Goal: Information Seeking & Learning: Learn about a topic

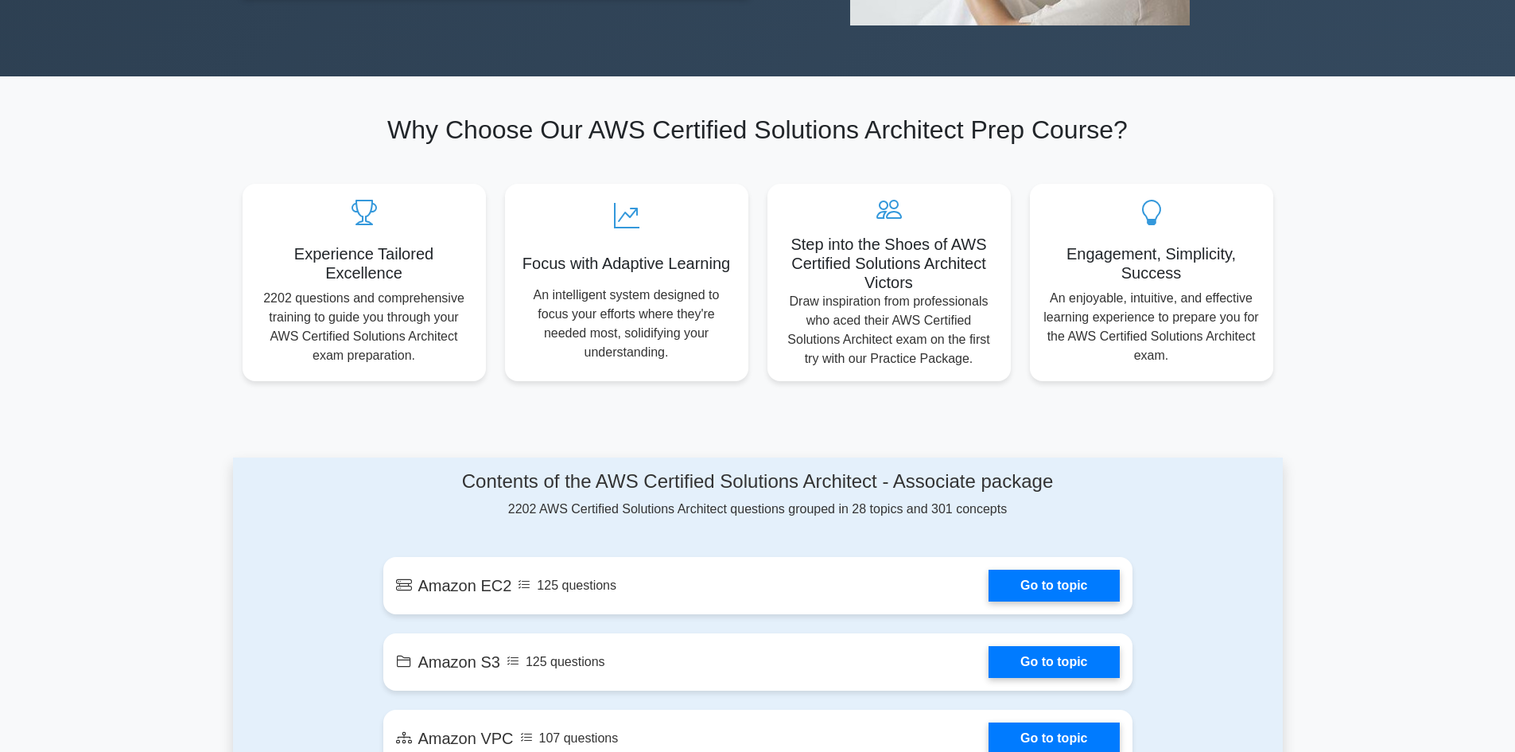
scroll to position [849, 0]
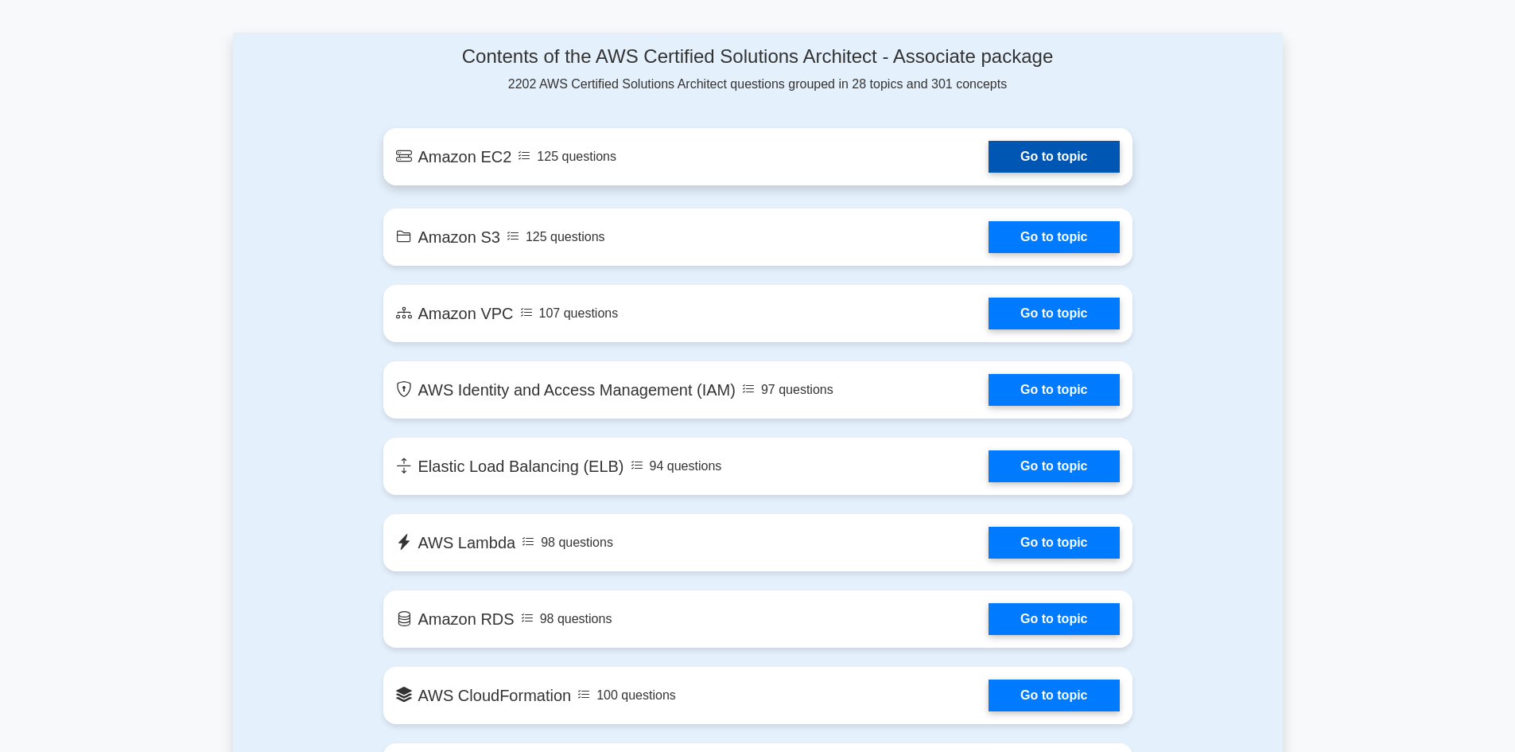
click at [1058, 157] on link "Go to topic" at bounding box center [1054, 157] width 130 height 32
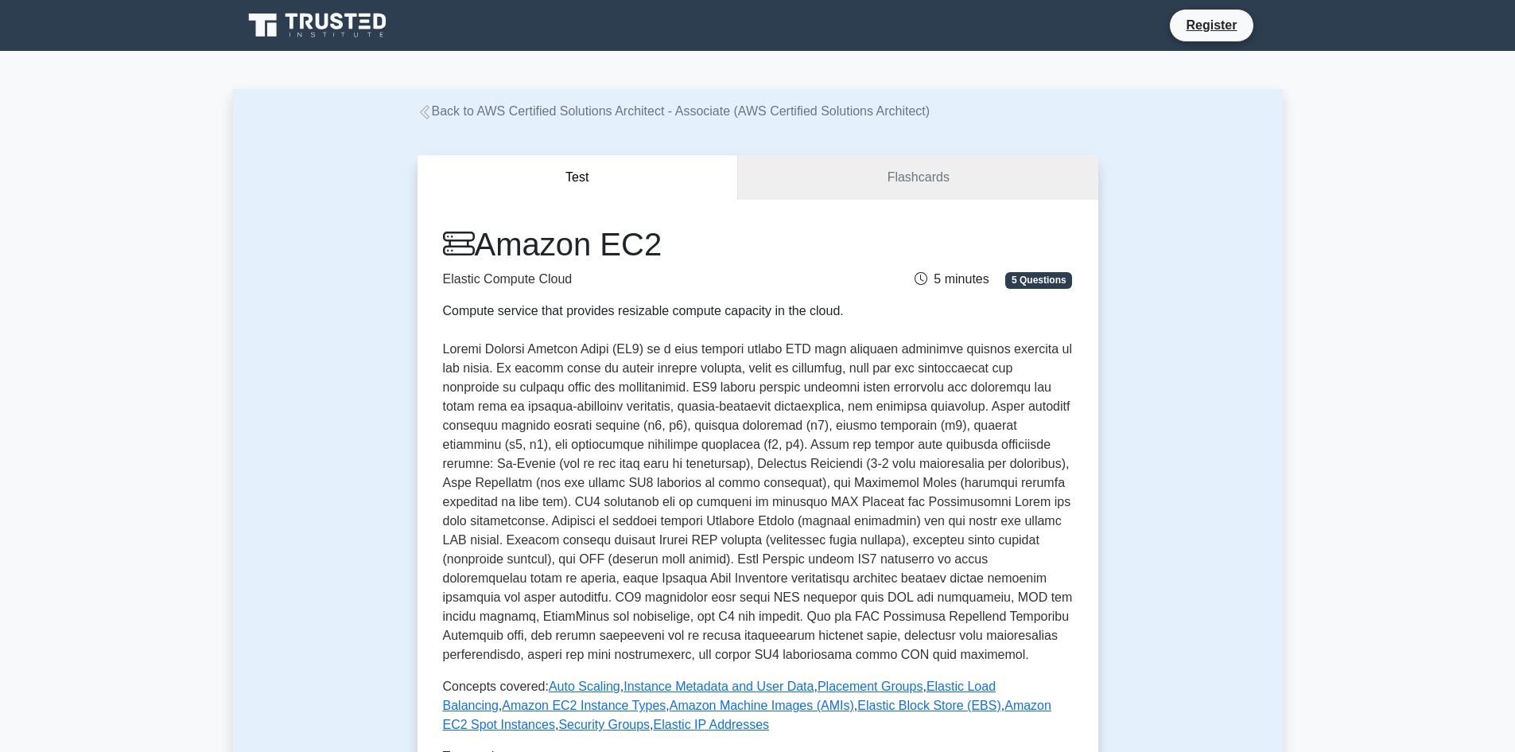
scroll to position [424, 0]
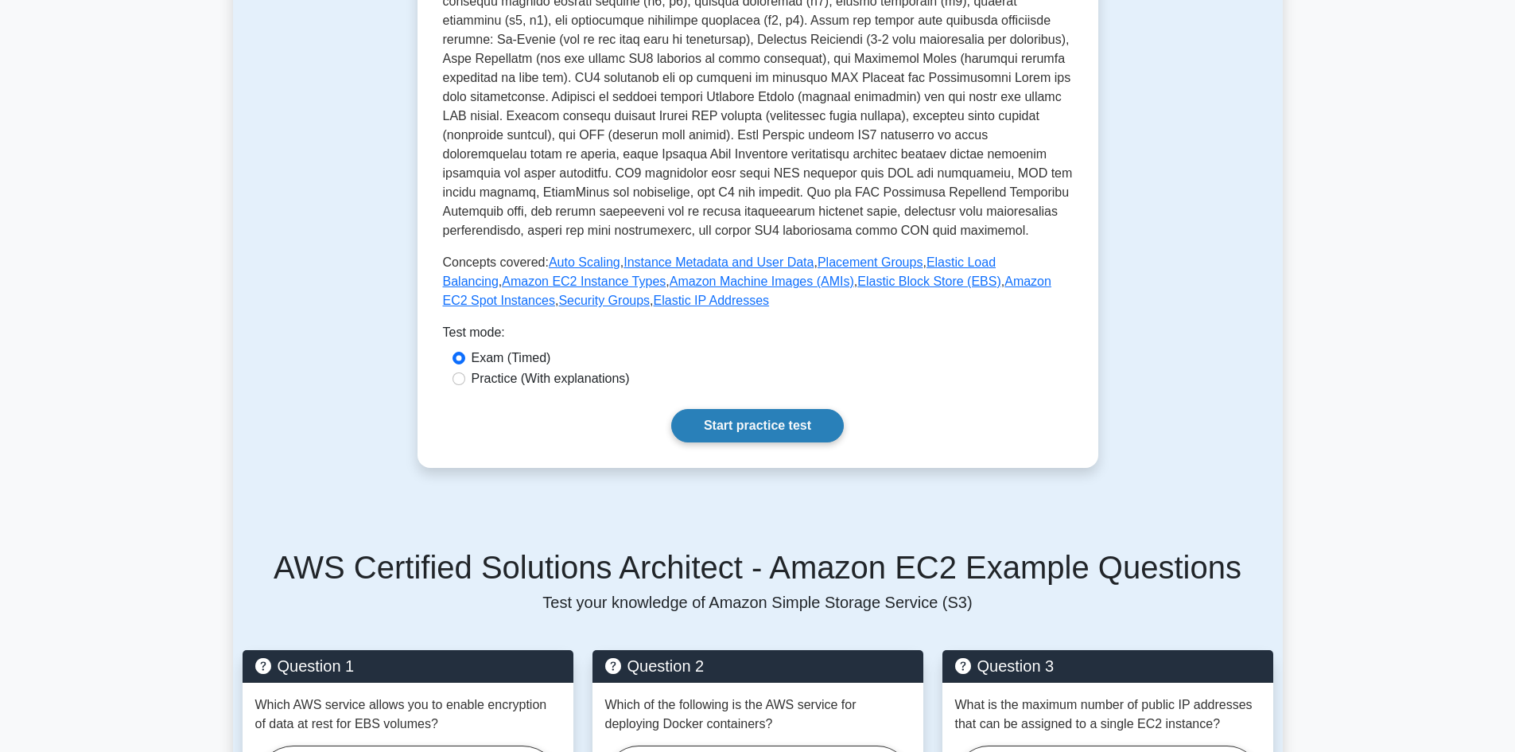
click at [796, 409] on link "Start practice test" at bounding box center [757, 425] width 173 height 33
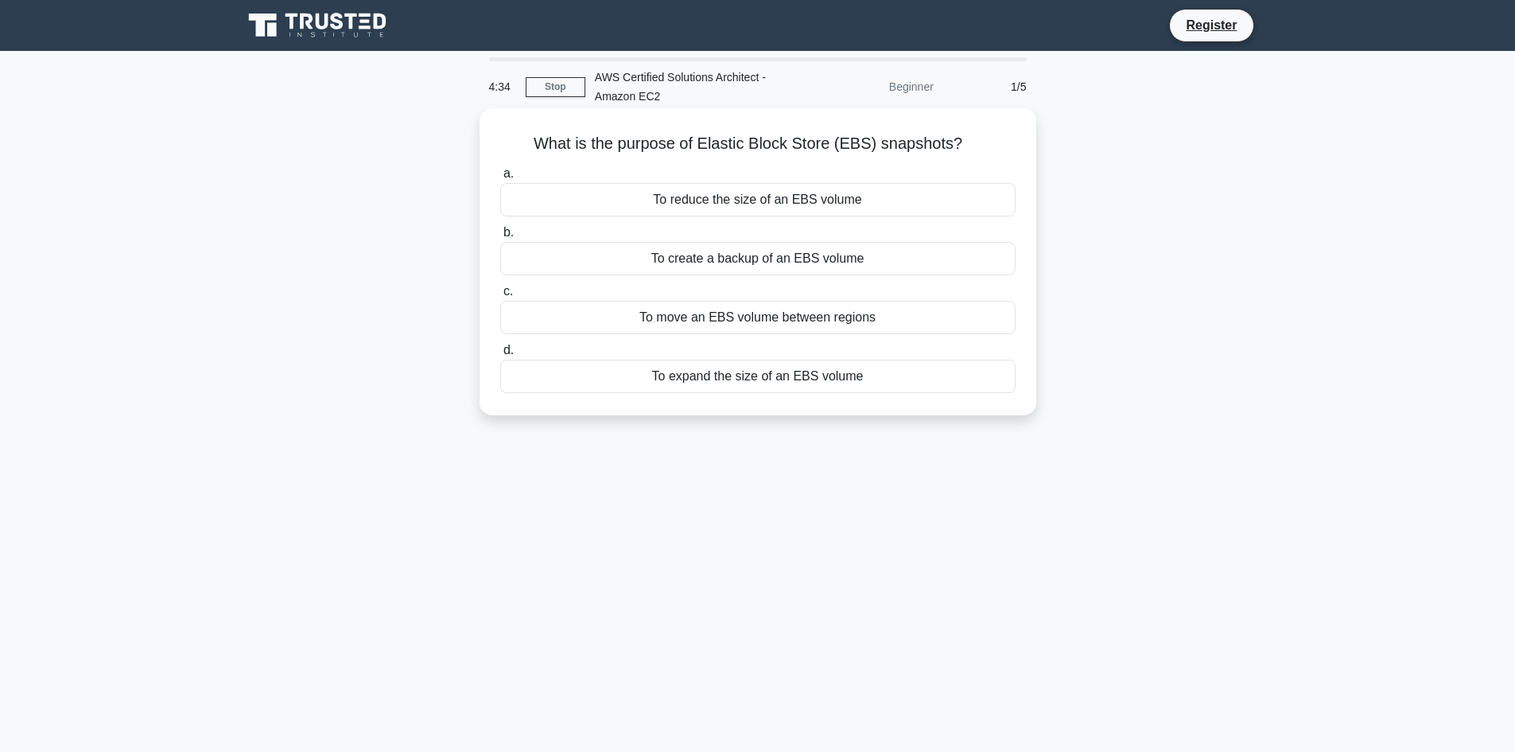
click at [799, 370] on div "To expand the size of an EBS volume" at bounding box center [757, 376] width 515 height 33
click at [500, 356] on input "d. To expand the size of an EBS volume" at bounding box center [500, 350] width 0 height 10
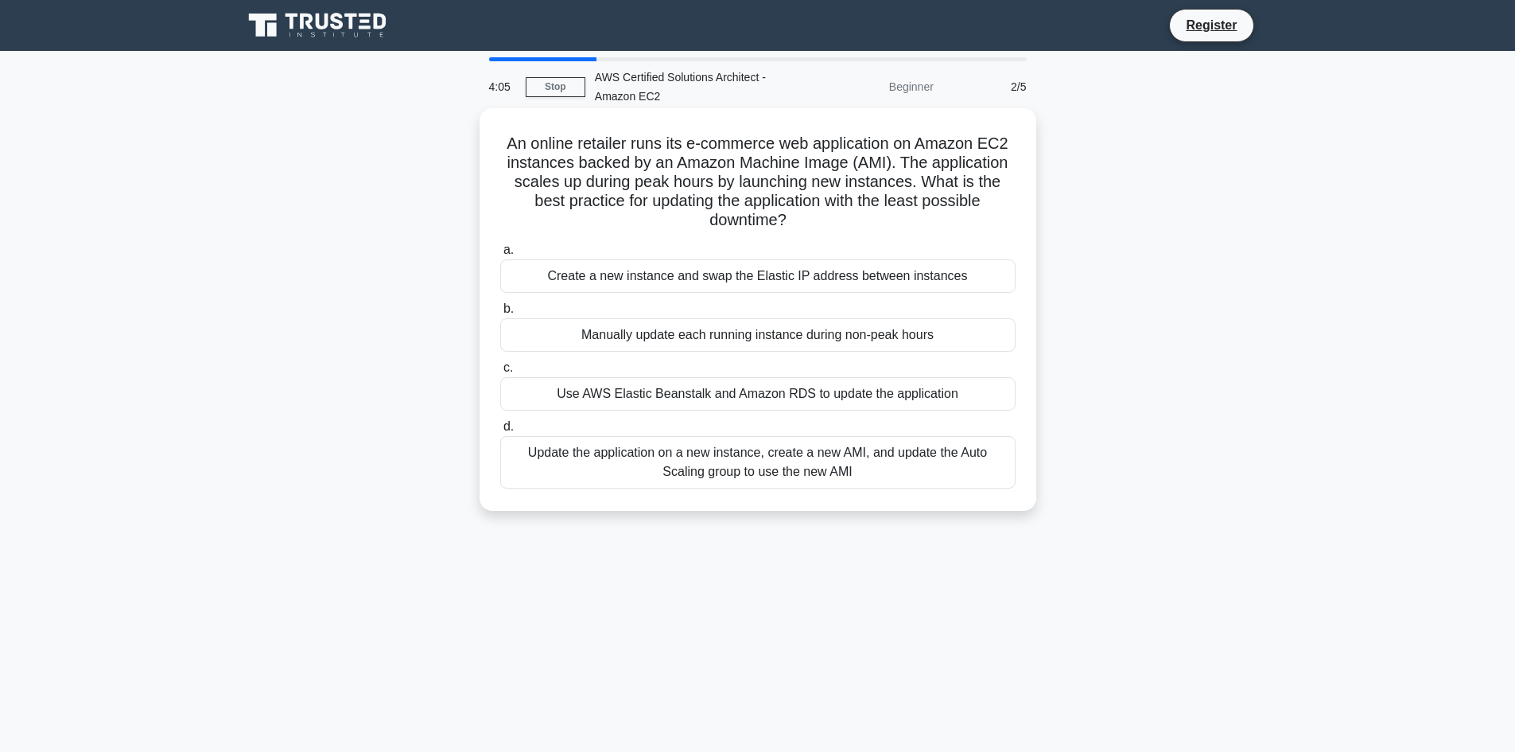
click at [823, 338] on div "Manually update each running instance during non-peak hours" at bounding box center [757, 334] width 515 height 33
click at [500, 314] on input "b. Manually update each running instance during non-peak hours" at bounding box center [500, 309] width 0 height 10
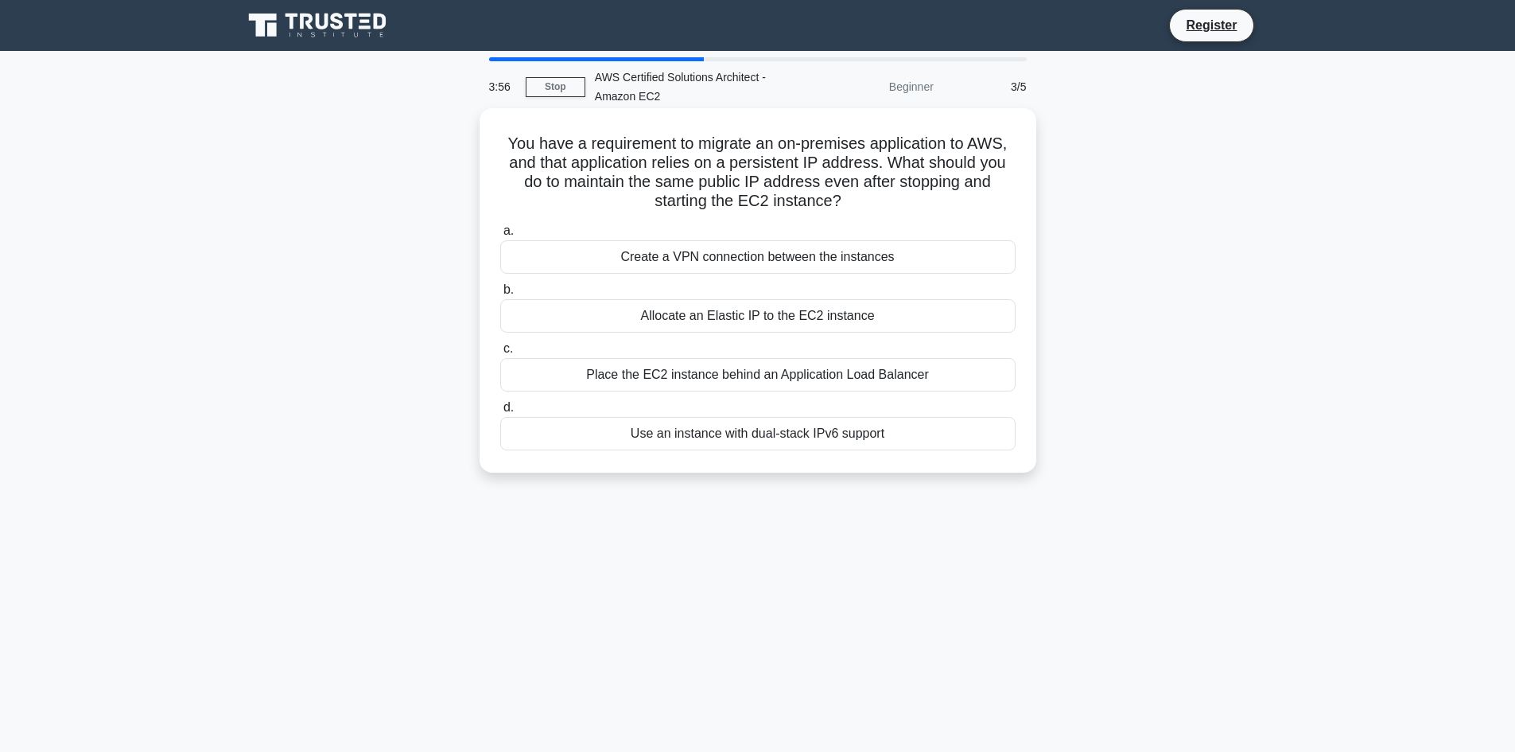
click at [677, 322] on div "Allocate an Elastic IP to the EC2 instance" at bounding box center [757, 315] width 515 height 33
click at [500, 295] on input "b. Allocate an Elastic IP to the EC2 instance" at bounding box center [500, 290] width 0 height 10
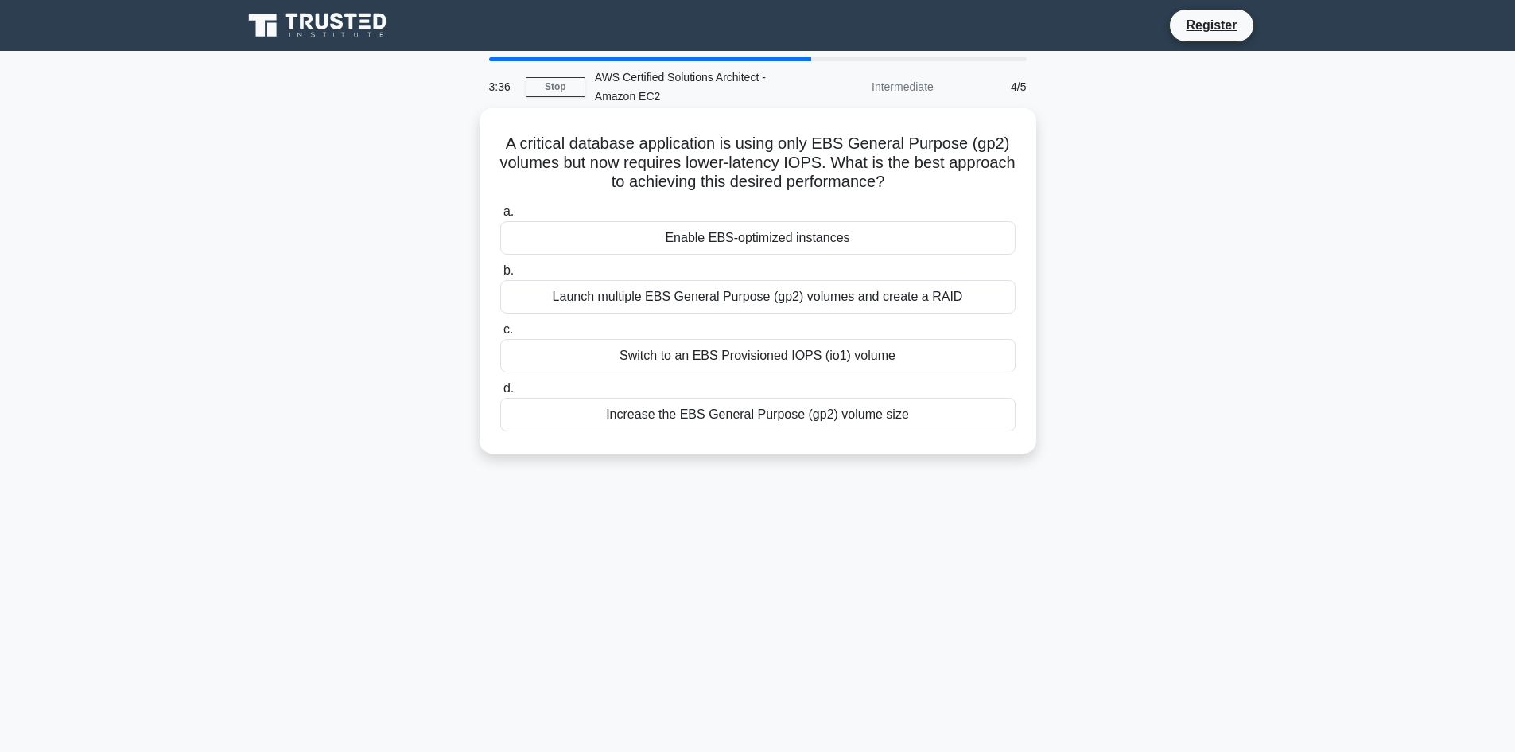
click at [937, 297] on div "Launch multiple EBS General Purpose (gp2) volumes and create a RAID" at bounding box center [757, 296] width 515 height 33
click at [500, 276] on input "b. Launch multiple EBS General Purpose (gp2) volumes and create a RAID" at bounding box center [500, 271] width 0 height 10
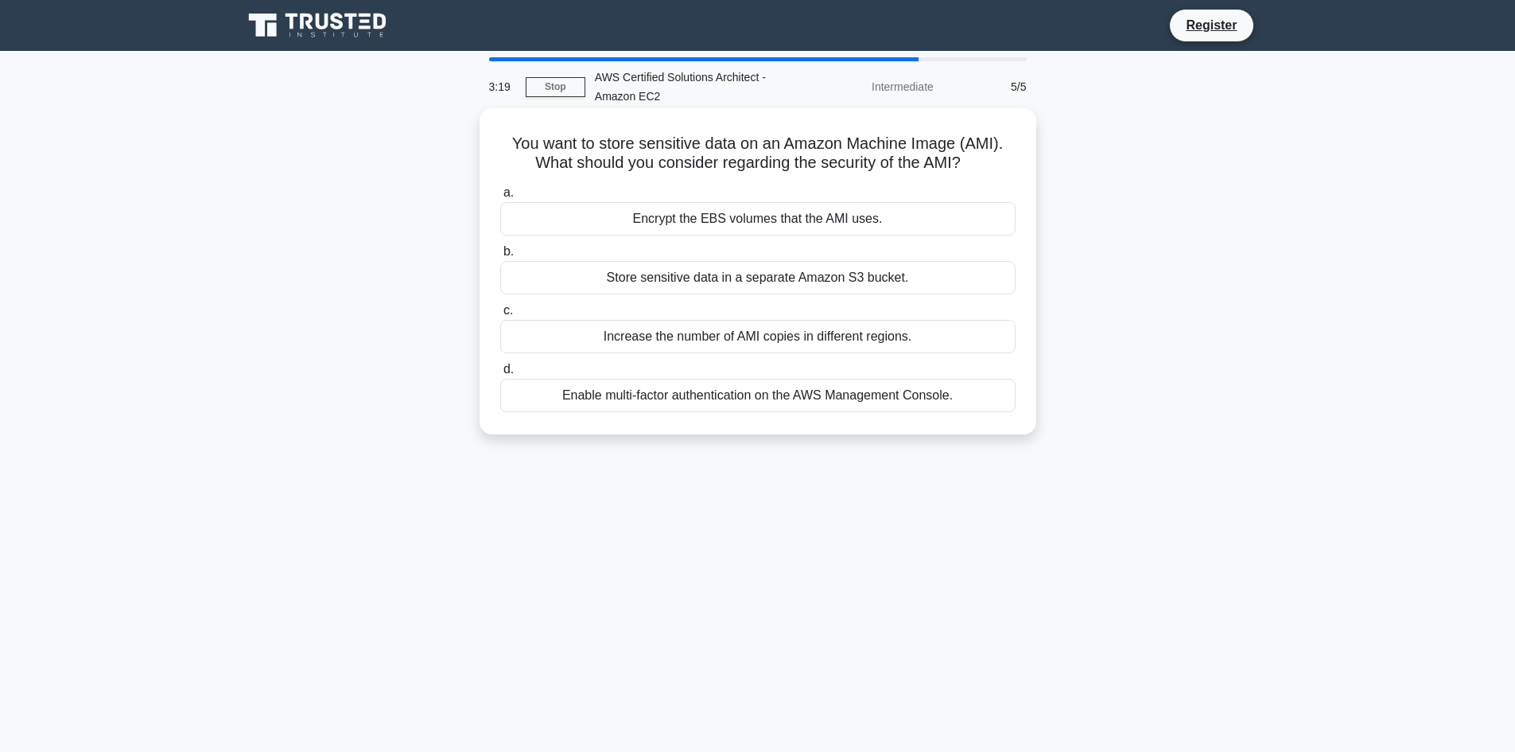
click at [873, 277] on div "Store sensitive data in a separate Amazon S3 bucket." at bounding box center [757, 277] width 515 height 33
click at [500, 257] on input "b. Store sensitive data in a separate Amazon S3 bucket." at bounding box center [500, 252] width 0 height 10
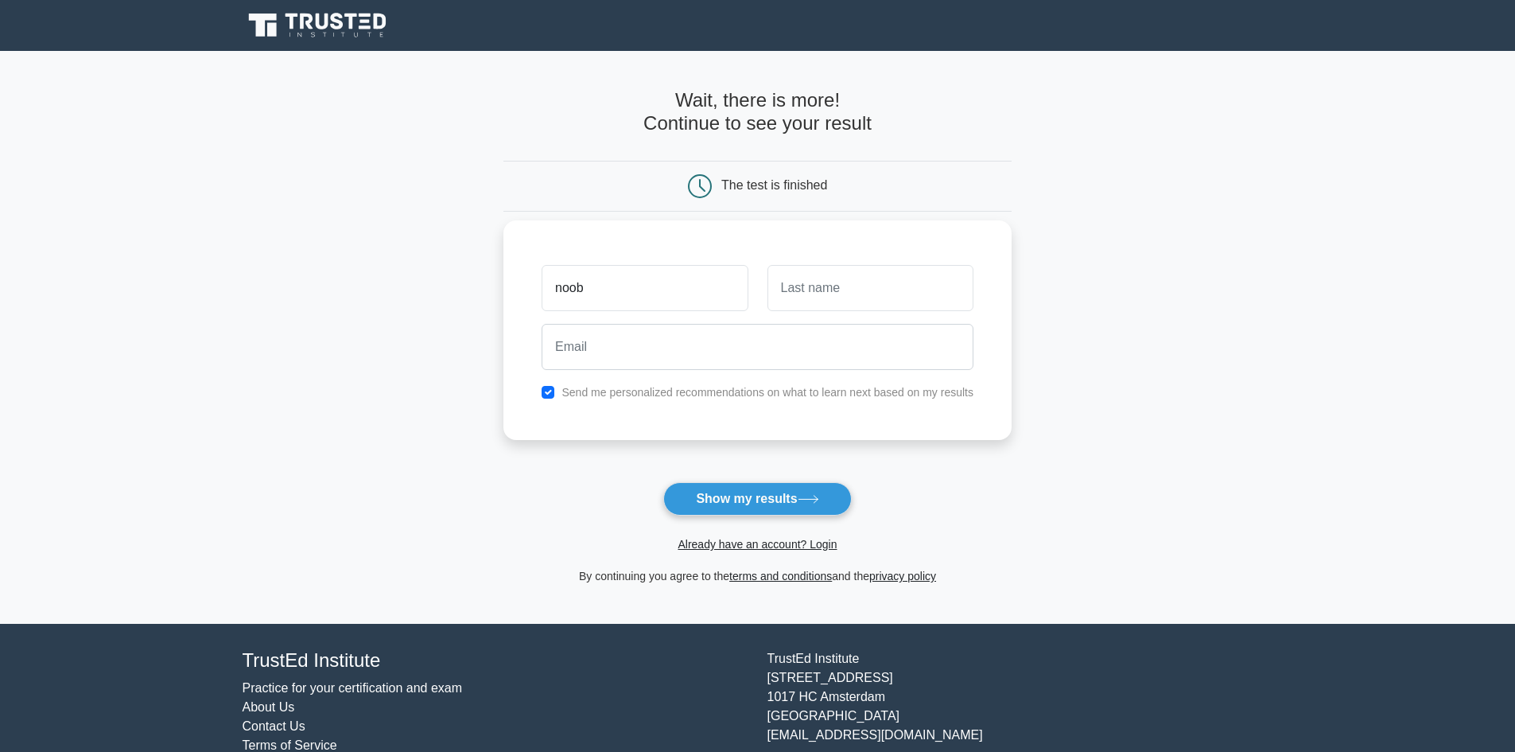
type input "noob"
type input "gamer"
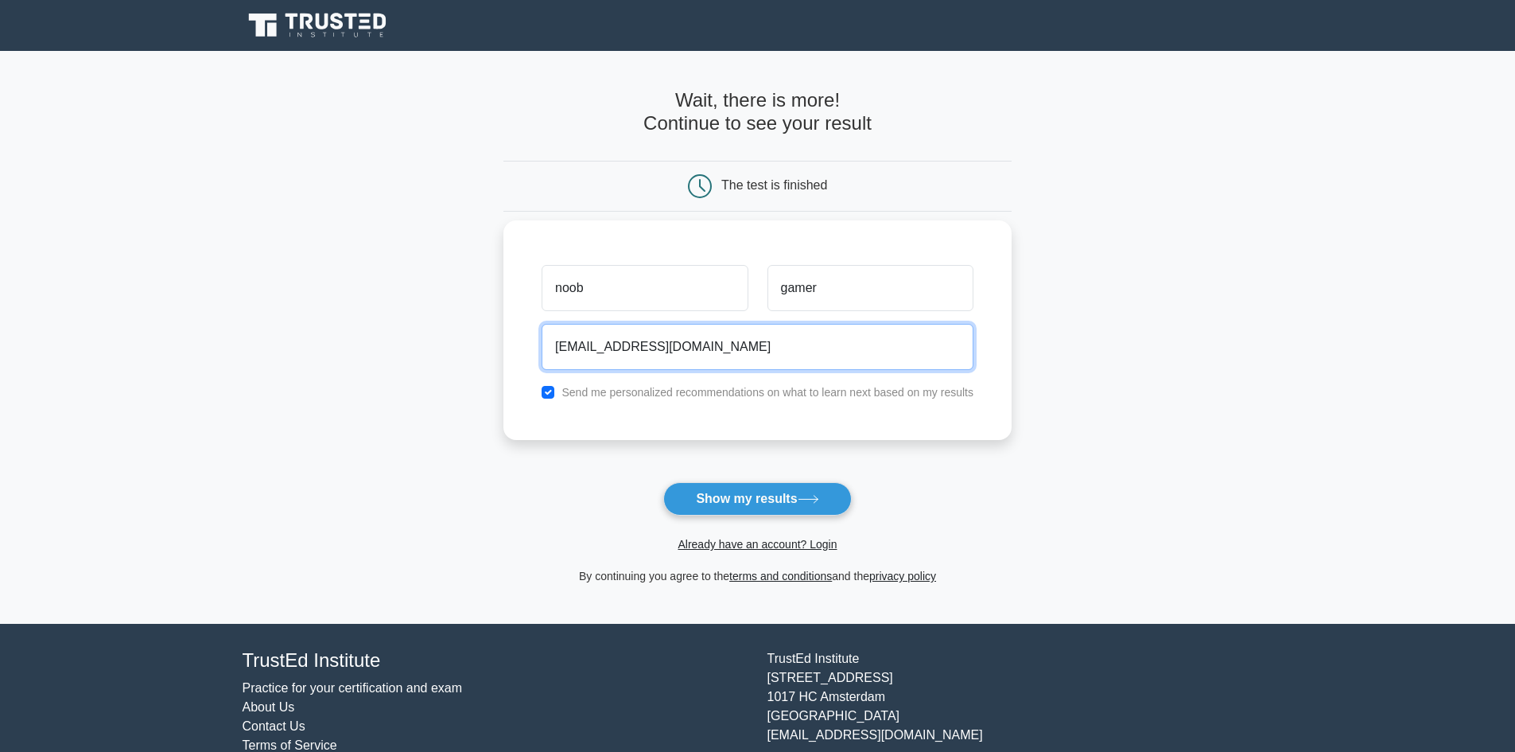
type input "noobgamer@gmail.com"
click at [663, 482] on button "Show my results" at bounding box center [757, 498] width 188 height 33
